Goal: Task Accomplishment & Management: Complete application form

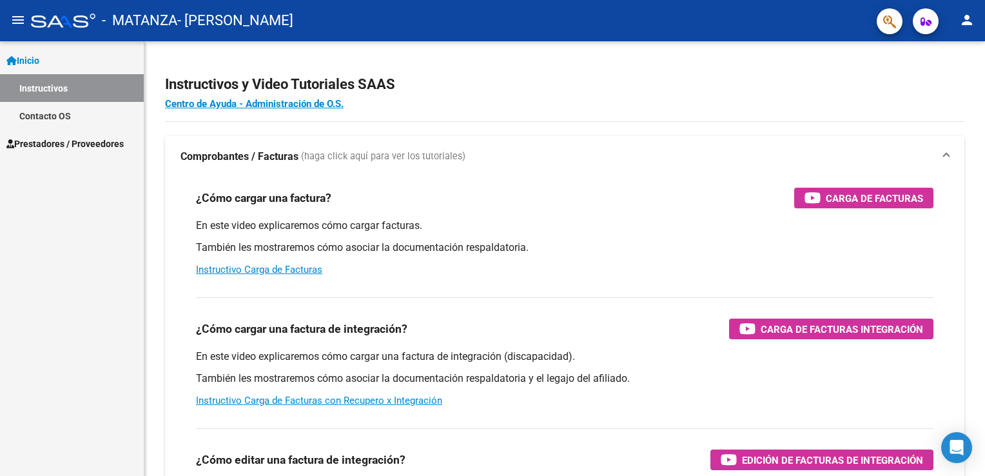
click at [44, 131] on link "Prestadores / Proveedores" at bounding box center [72, 144] width 144 height 28
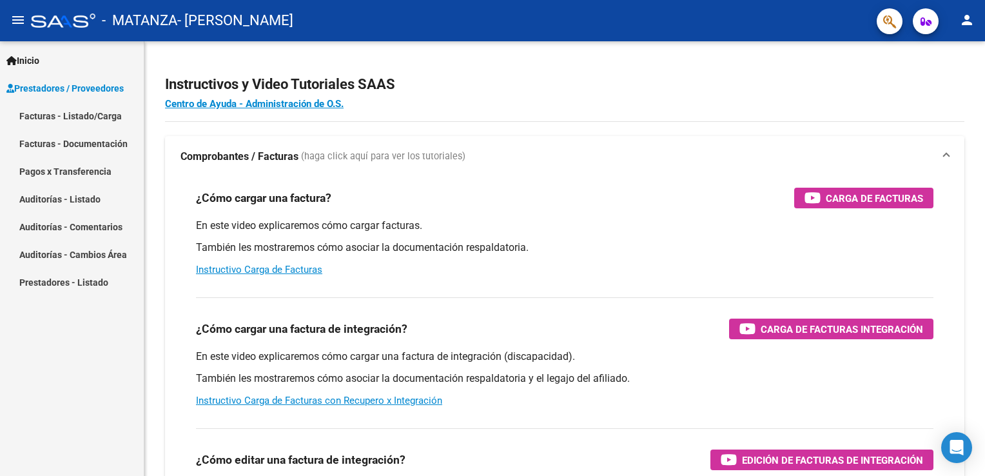
click at [77, 113] on link "Facturas - Listado/Carga" at bounding box center [72, 116] width 144 height 28
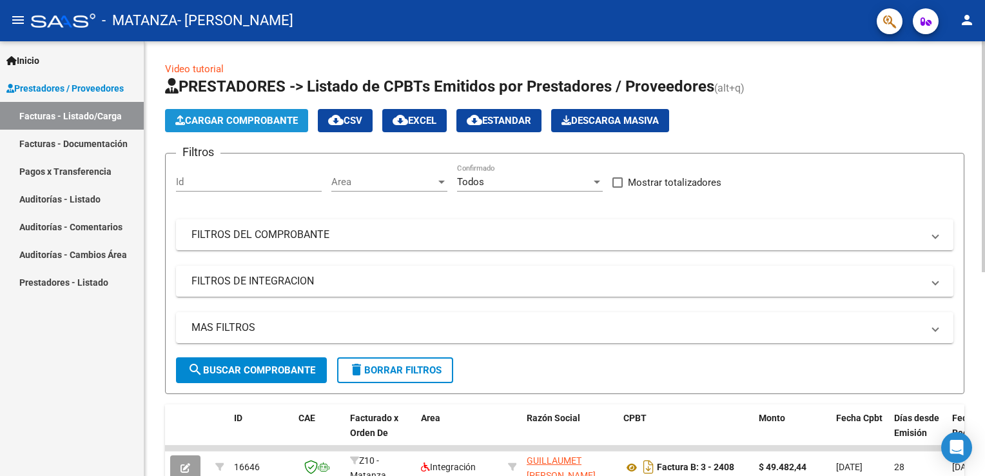
click at [224, 115] on span "Cargar Comprobante" at bounding box center [236, 121] width 122 height 12
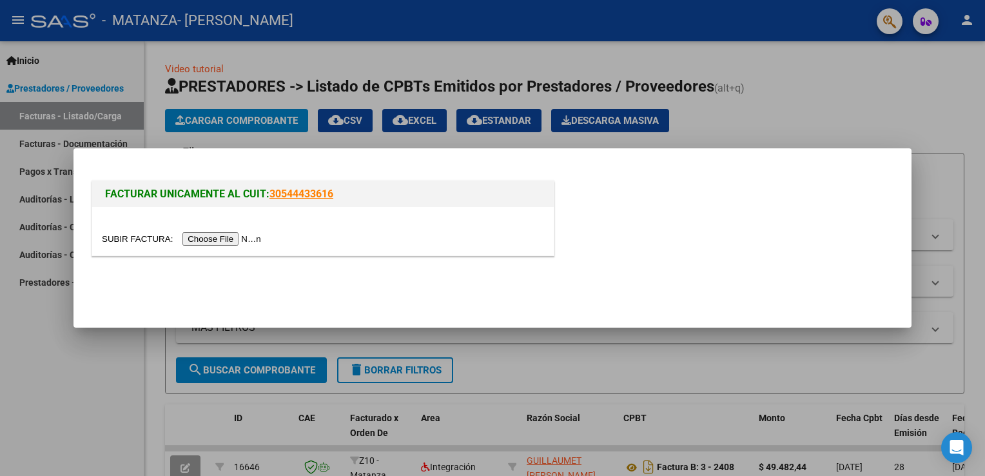
click at [211, 237] on input "file" at bounding box center [183, 239] width 163 height 14
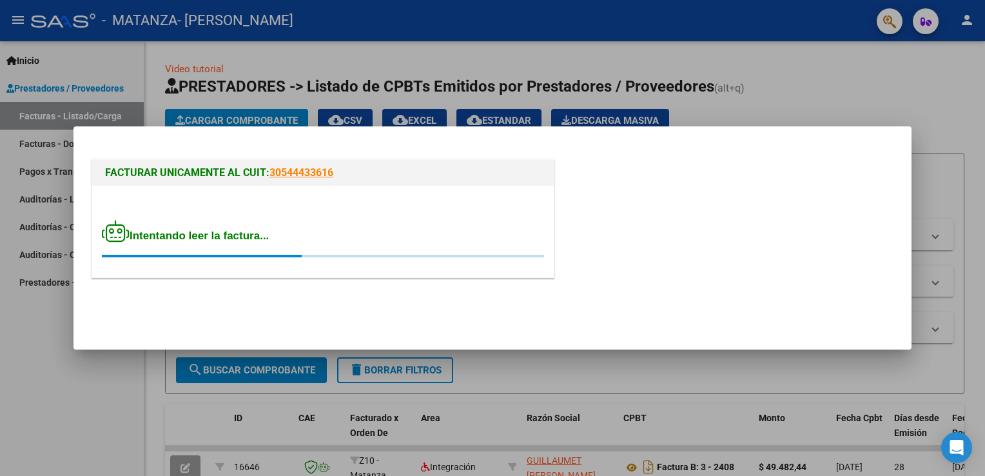
drag, startPoint x: 211, startPoint y: 237, endPoint x: 376, endPoint y: 236, distance: 165.0
click at [376, 236] on div "Intentando leer la factura..." at bounding box center [323, 238] width 442 height 37
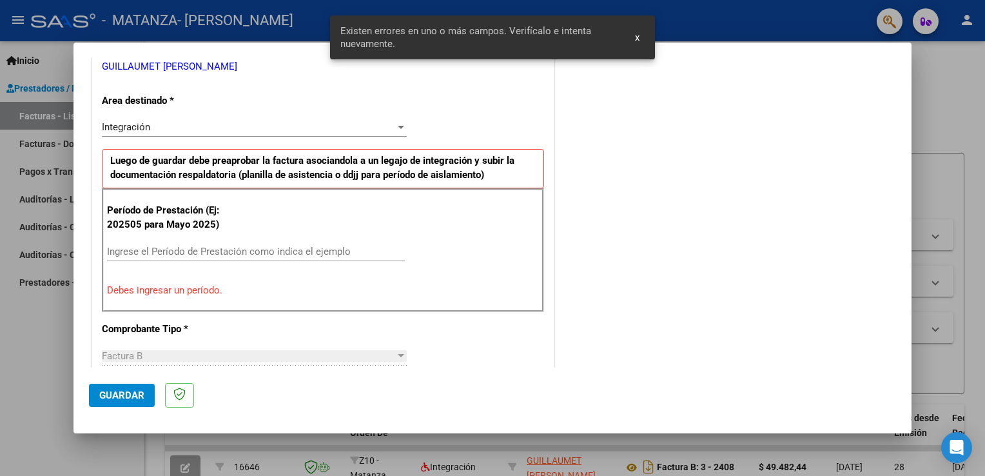
scroll to position [293, 0]
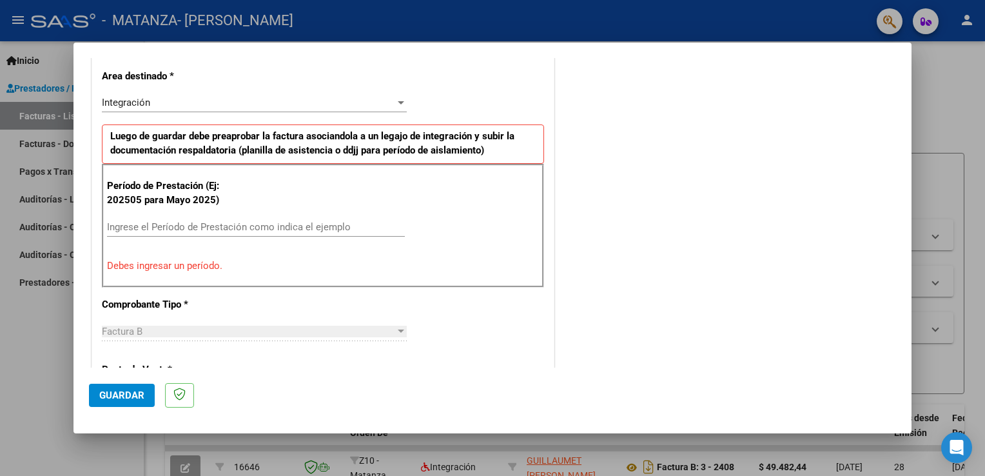
click at [376, 236] on div "Ingrese el Período de Prestación como indica el ejemplo" at bounding box center [256, 233] width 298 height 32
click at [164, 226] on input "Ingrese el Período de Prestación como indica el ejemplo" at bounding box center [256, 227] width 298 height 12
click at [164, 242] on div "Ingrese el Período de Prestación como indica el ejemplo" at bounding box center [256, 233] width 298 height 32
click at [173, 231] on input "Ingrese el Período de Prestación como indica el ejemplo" at bounding box center [256, 227] width 298 height 12
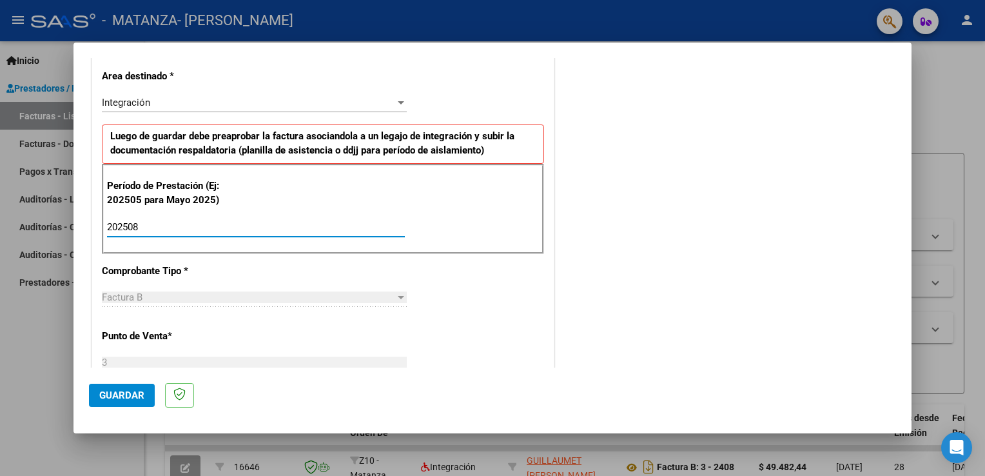
type input "202508"
click at [398, 102] on div at bounding box center [401, 102] width 6 height 3
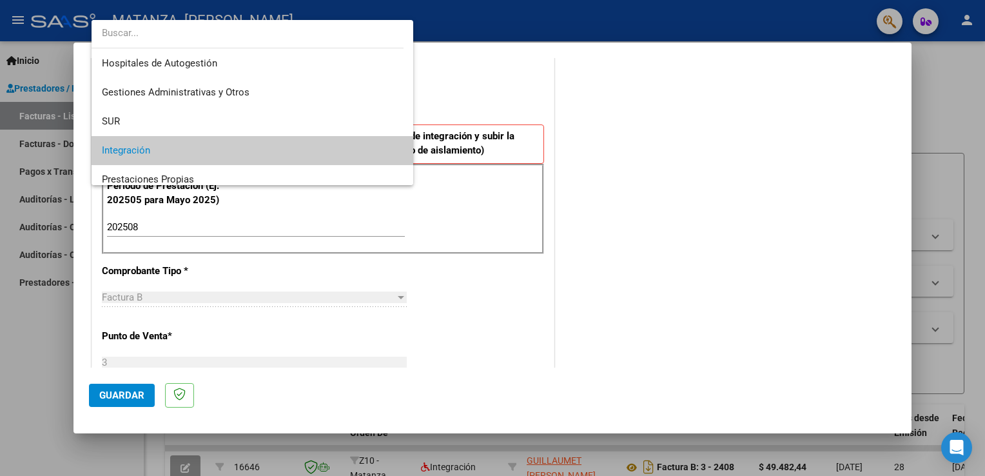
scroll to position [48, 0]
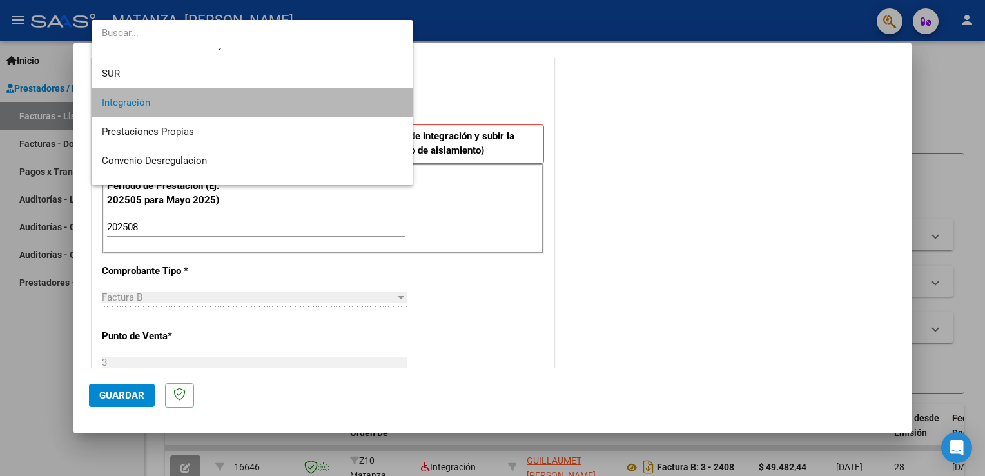
click at [264, 104] on span "Integración" at bounding box center [253, 102] width 302 height 29
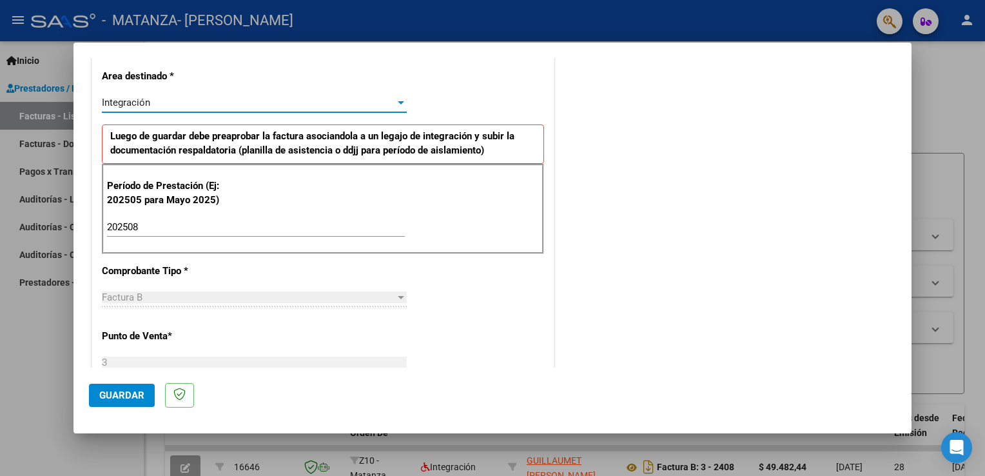
click at [606, 276] on div "COMENTARIOS Comentarios del Prestador / Gerenciador:" at bounding box center [726, 339] width 339 height 1120
drag, startPoint x: 900, startPoint y: 175, endPoint x: 905, endPoint y: 208, distance: 33.4
click at [905, 208] on mat-dialog-content "COMPROBANTE VER COMPROBANTE El comprobante fue leído exitosamente. DATOS DEL CO…" at bounding box center [492, 212] width 838 height 309
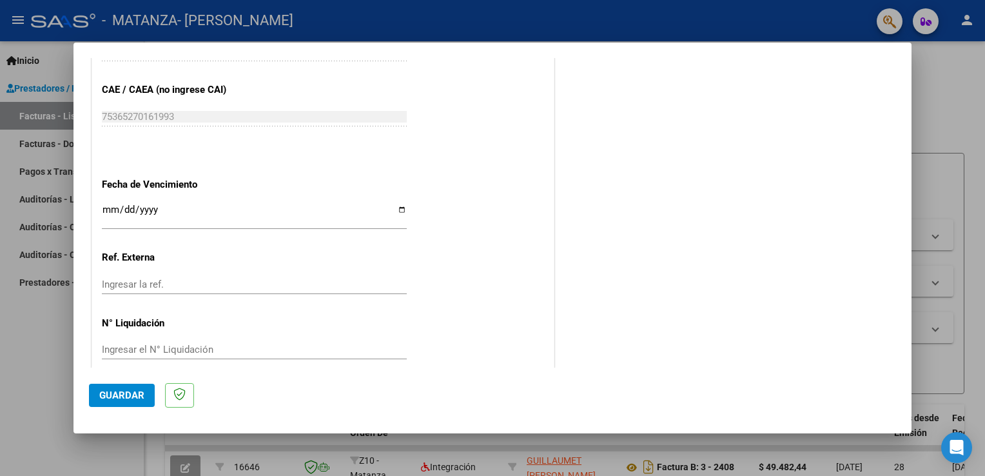
scroll to position [823, 0]
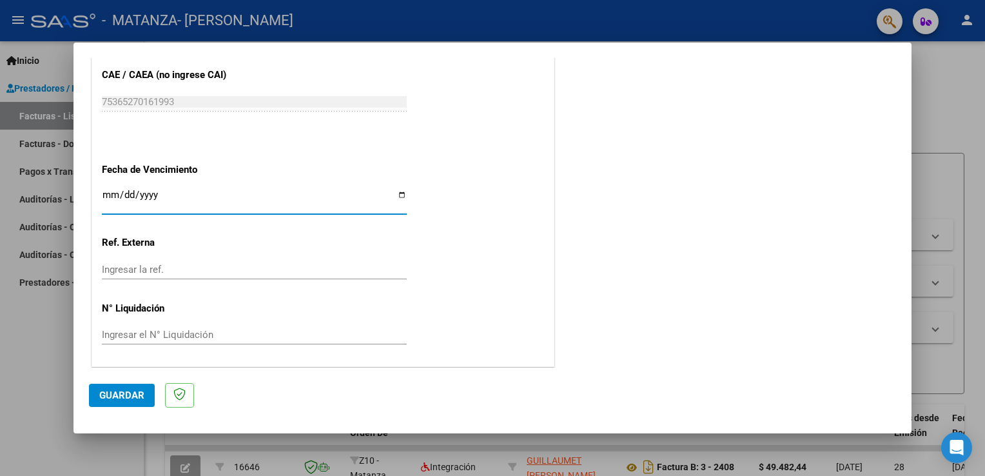
click at [399, 194] on input "Ingresar la fecha" at bounding box center [254, 199] width 305 height 21
type input "[DATE]"
click at [149, 392] on button "Guardar" at bounding box center [122, 394] width 66 height 23
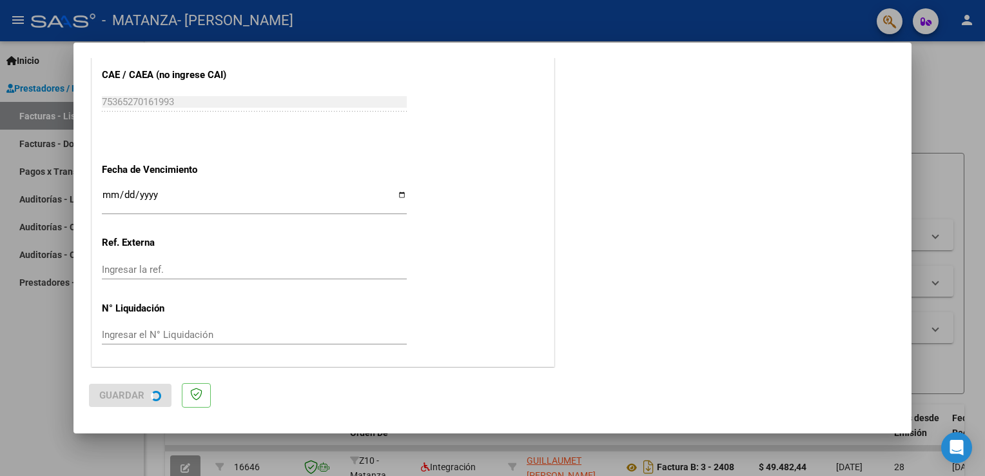
scroll to position [0, 0]
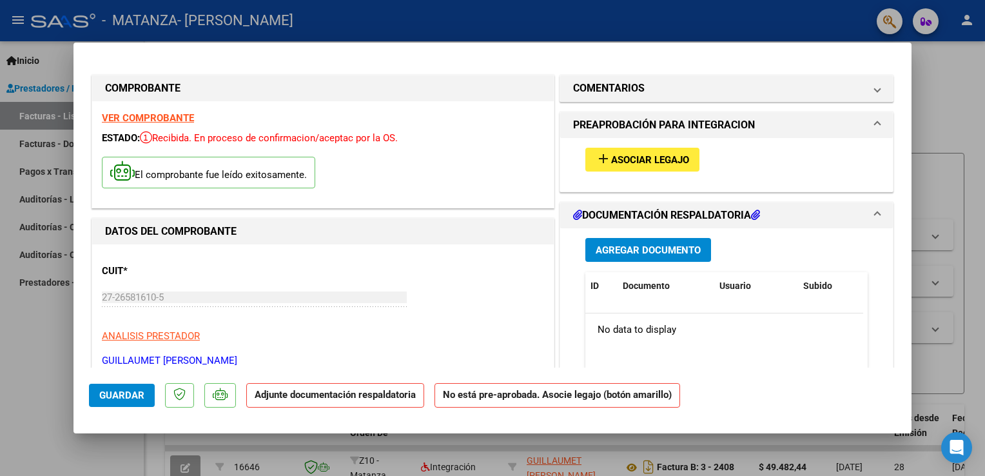
click at [604, 164] on mat-icon "add" at bounding box center [602, 158] width 15 height 15
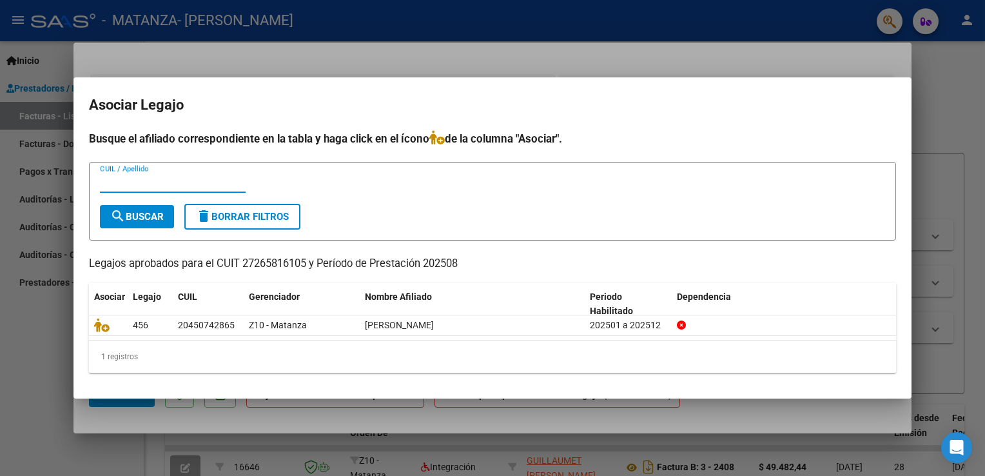
click at [147, 184] on input "CUIL / Apellido" at bounding box center [173, 183] width 146 height 12
type input "FRANCISCO"
click at [136, 227] on button "search Buscar" at bounding box center [137, 216] width 74 height 23
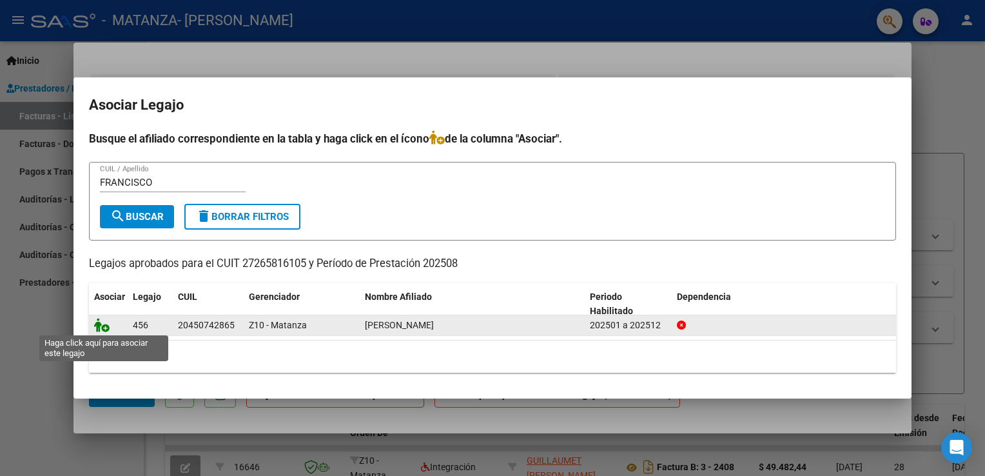
click at [108, 329] on icon at bounding box center [101, 325] width 15 height 14
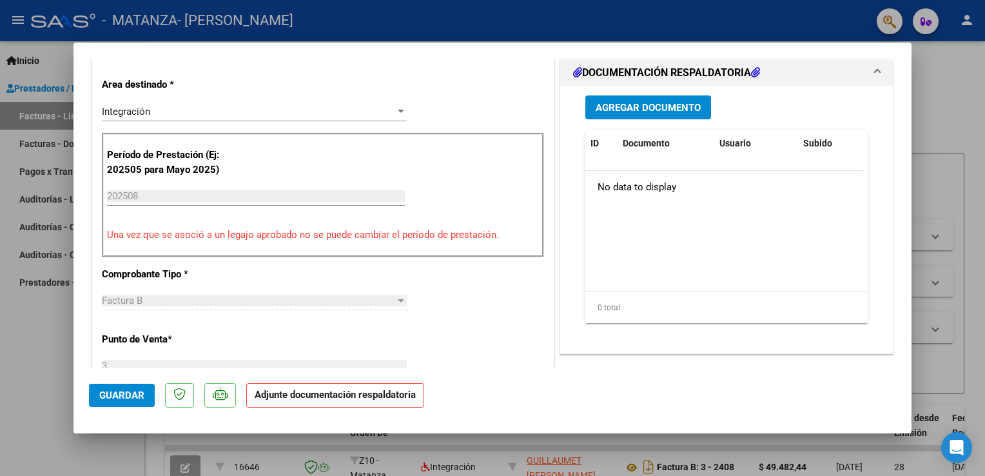
scroll to position [284, 0]
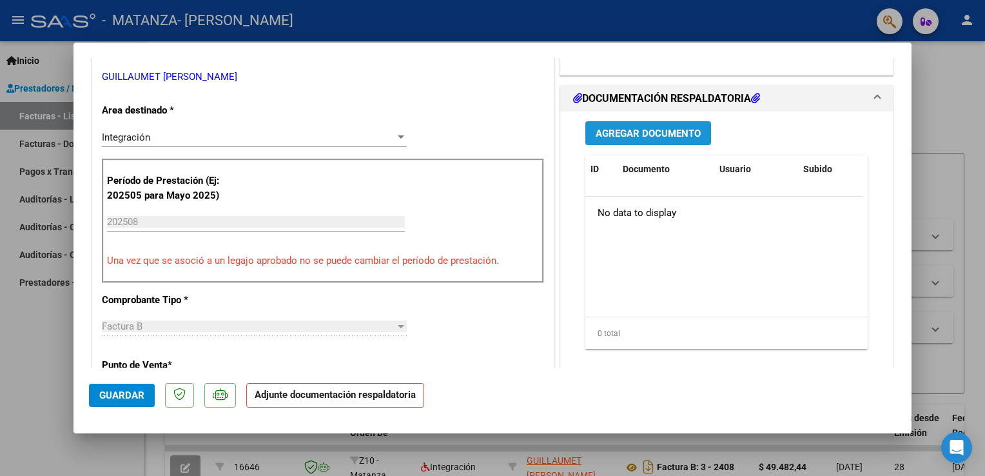
click at [654, 132] on span "Agregar Documento" at bounding box center [647, 134] width 105 height 12
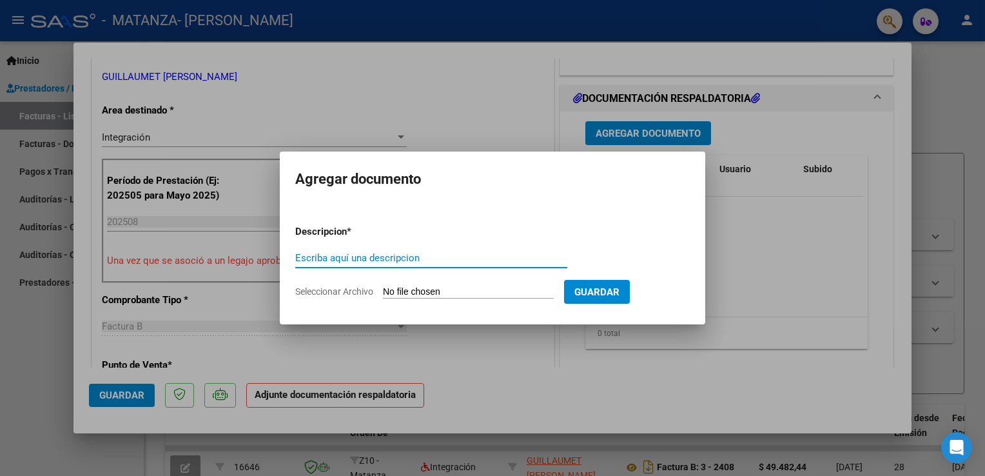
click at [421, 258] on input "Escriba aquí una descripcion" at bounding box center [431, 258] width 272 height 12
click at [393, 261] on input "[PERSON_NAME] 0802025" at bounding box center [431, 258] width 272 height 12
type input "[PERSON_NAME] 082025"
click at [474, 298] on input "Seleccionar Archivo" at bounding box center [468, 292] width 171 height 12
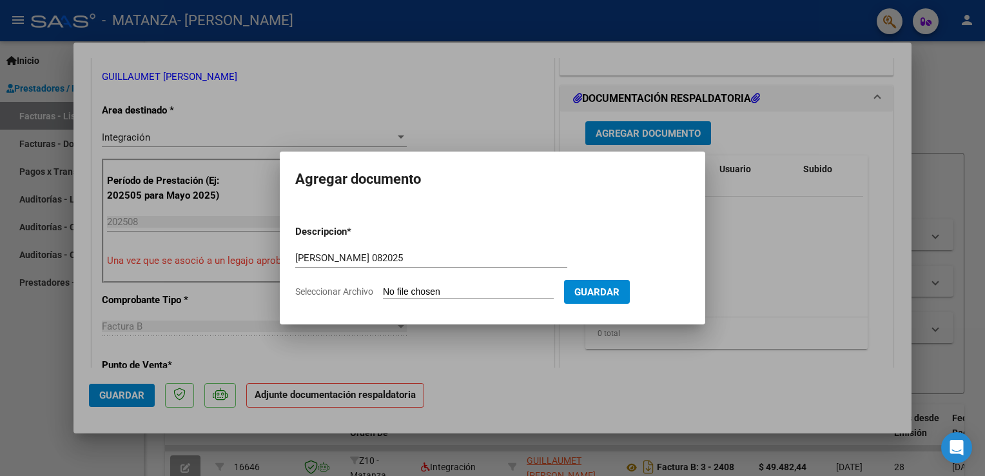
type input "C:\fakepath\[PERSON_NAME] 082025.pdf"
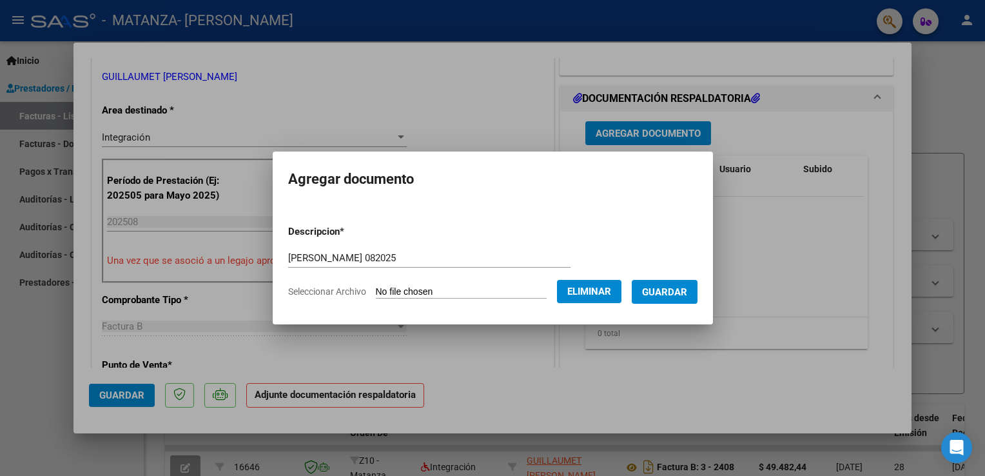
click at [655, 286] on span "Guardar" at bounding box center [664, 292] width 45 height 12
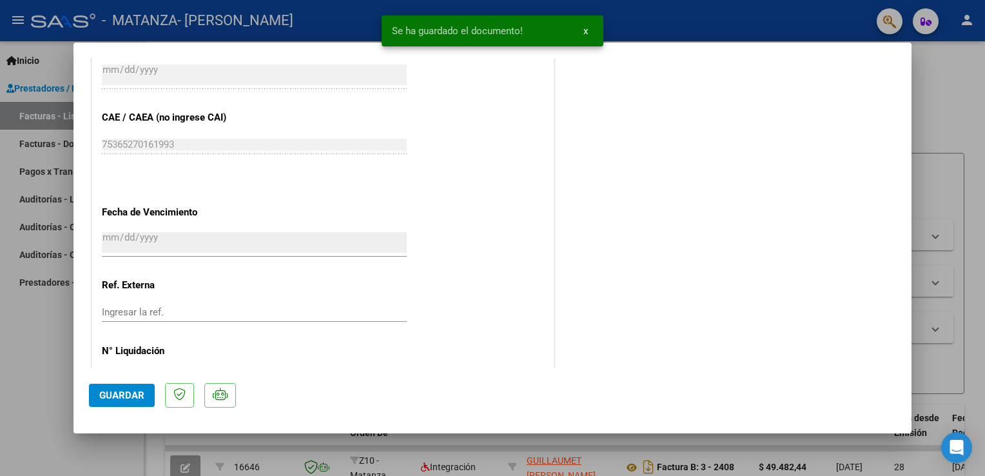
scroll to position [843, 0]
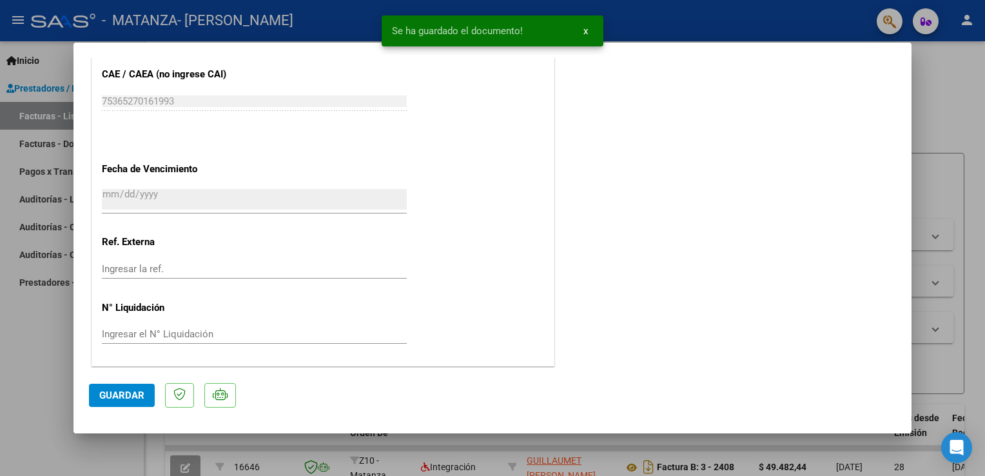
click at [145, 393] on button "Guardar" at bounding box center [122, 394] width 66 height 23
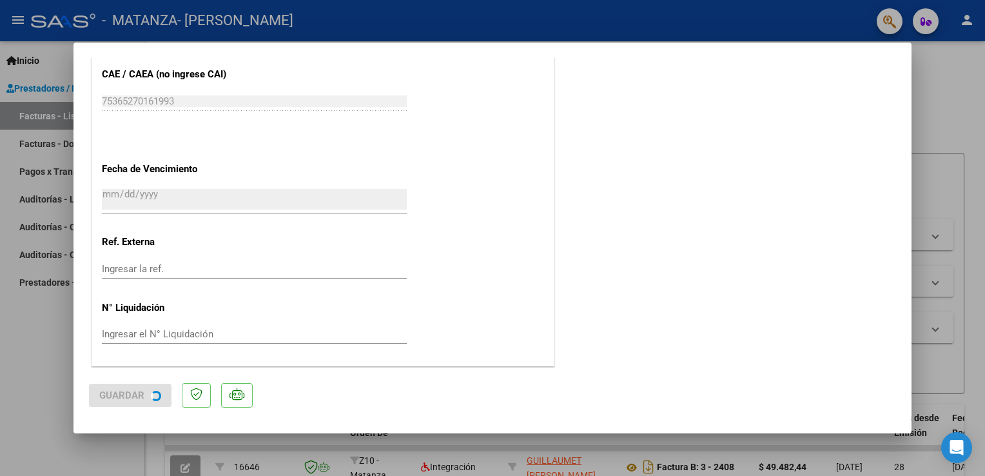
click at [145, 393] on button "Guardar" at bounding box center [130, 394] width 82 height 23
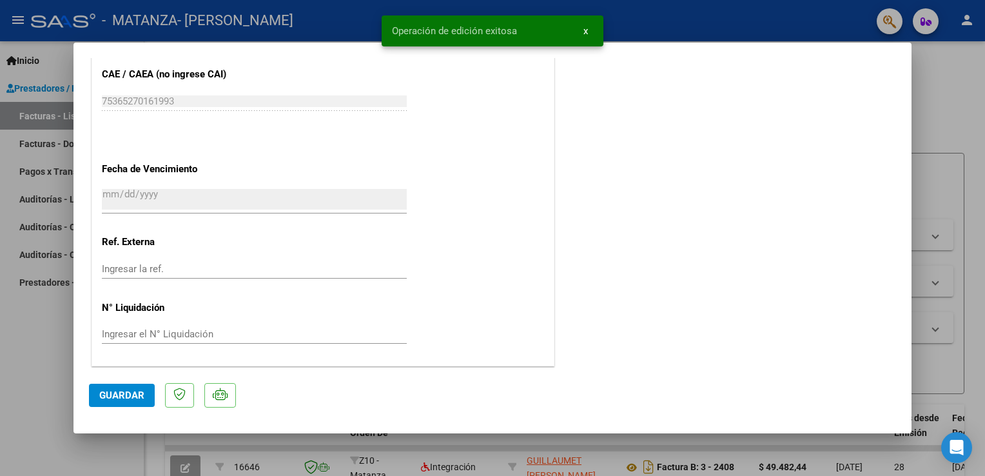
click at [590, 34] on button "x" at bounding box center [585, 30] width 25 height 23
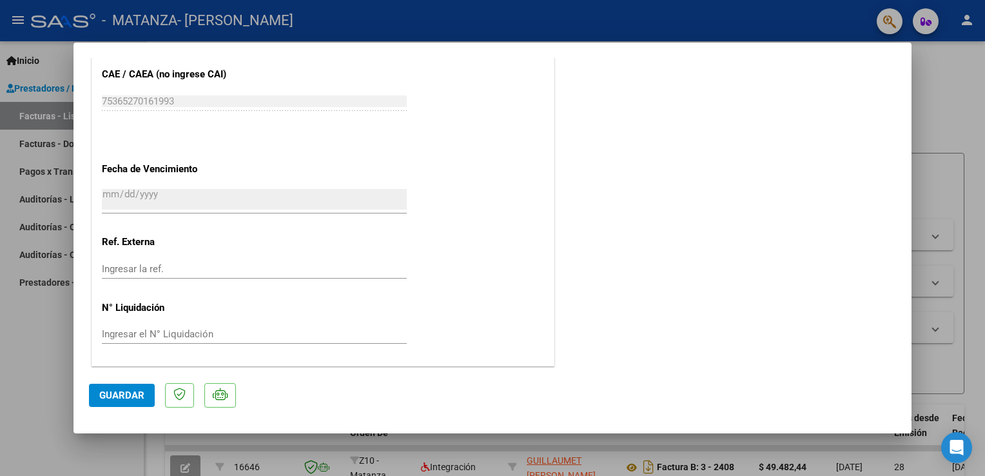
click at [44, 66] on div at bounding box center [492, 238] width 985 height 476
type input "$ 0,00"
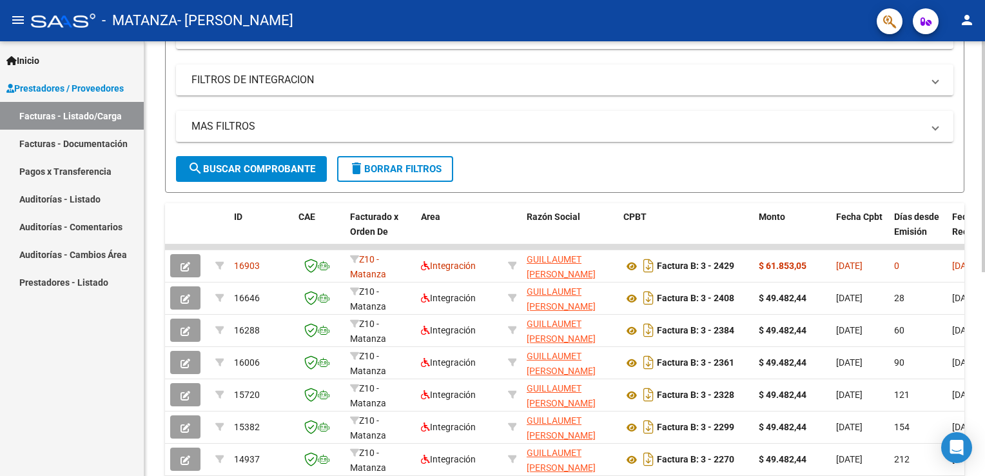
scroll to position [218, 0]
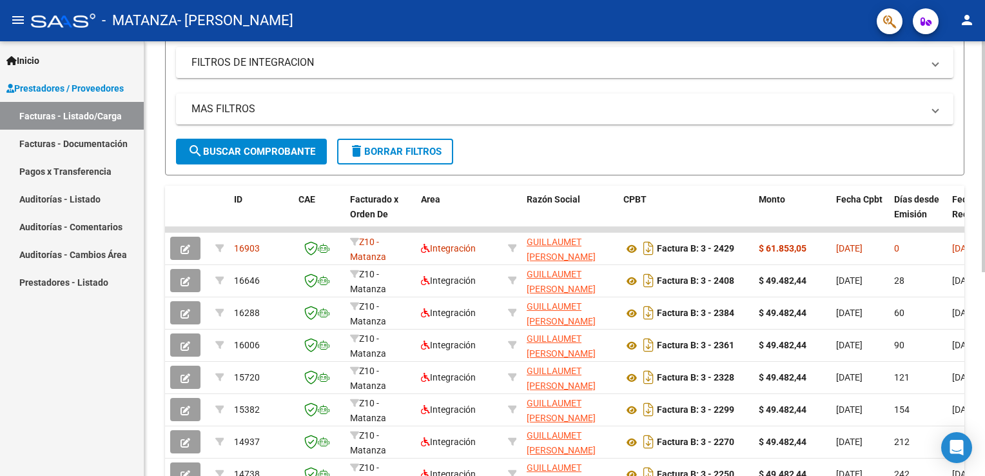
click at [984, 218] on html "menu - MATANZA - GUILLAUMET [PERSON_NAME] person Inicio Instructivos Contacto O…" at bounding box center [492, 238] width 985 height 476
